Goal: Submit feedback/report problem: Submit feedback/report problem

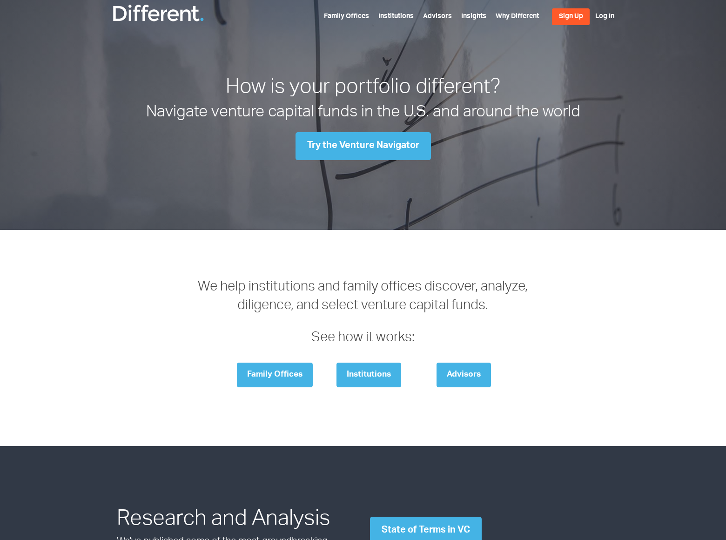
scroll to position [1297, 0]
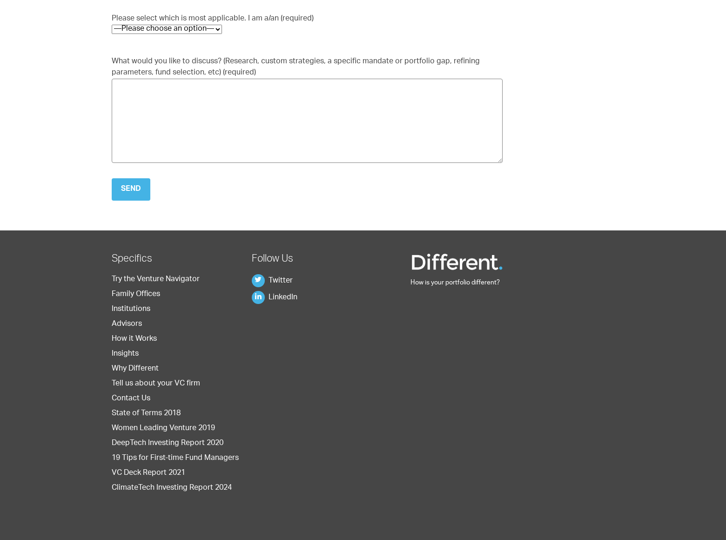
scroll to position [43, 0]
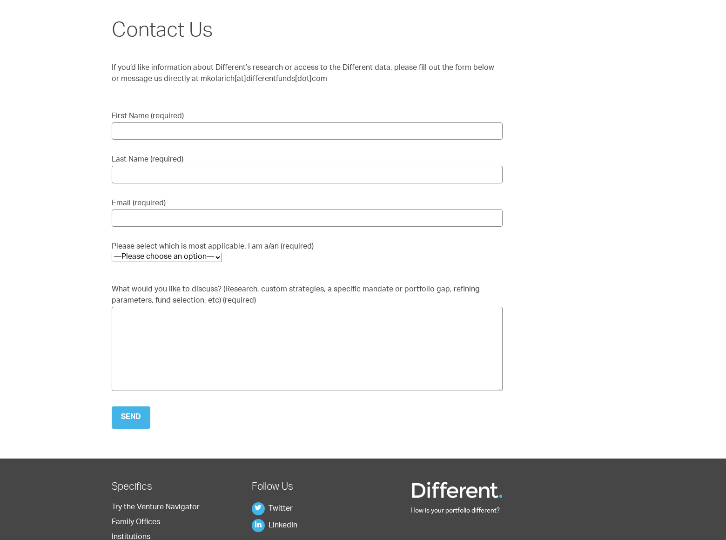
select select "Family Office"
type input "[PERSON_NAME]"
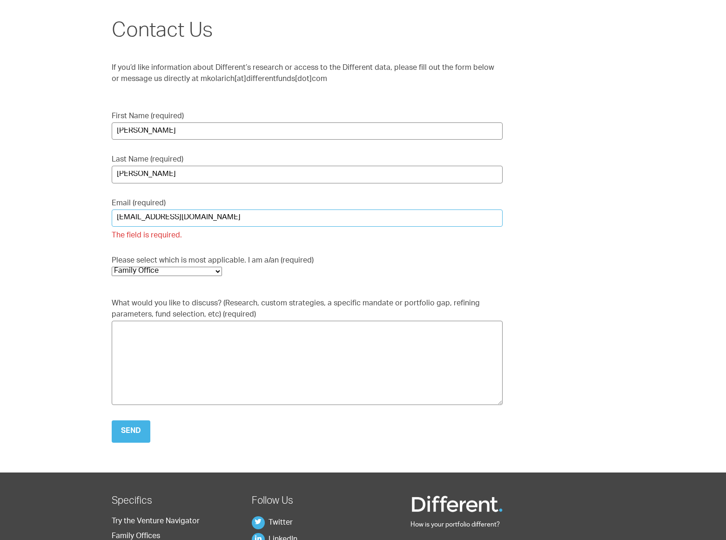
type input "[EMAIL_ADDRESS][DOMAIN_NAME]"
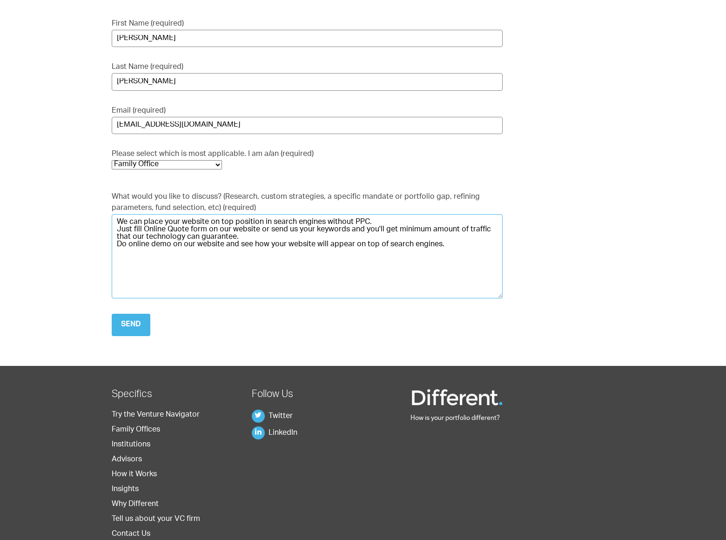
type textarea "We can place your website on top position in search engines without PPC. Just f…"
click at [131, 324] on input "Send" at bounding box center [131, 325] width 39 height 22
